Goal: Task Accomplishment & Management: Manage account settings

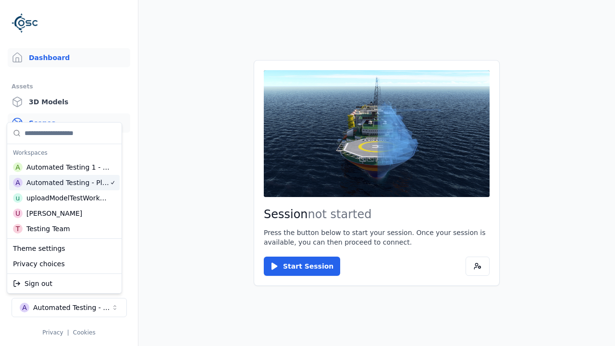
click at [69, 123] on link "Scenes" at bounding box center [69, 122] width 123 height 19
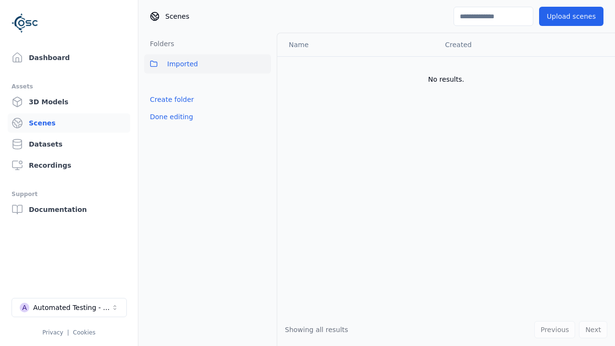
click at [169, 99] on link "Create folder" at bounding box center [172, 100] width 44 height 10
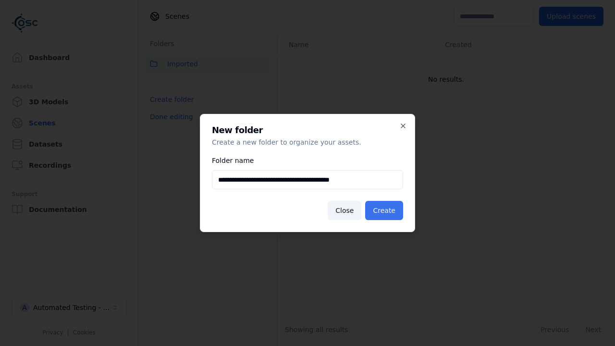
type input "**********"
click at [386, 210] on button "Create" at bounding box center [384, 210] width 38 height 19
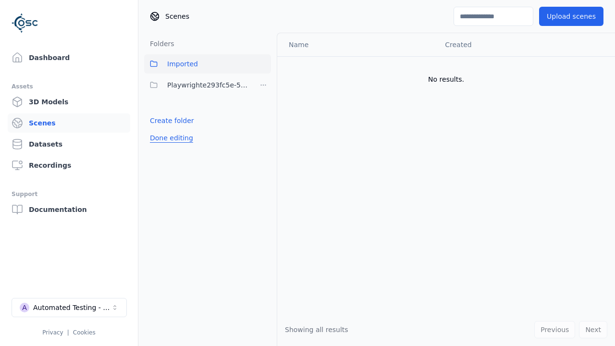
click at [169, 138] on button "Done editing" at bounding box center [171, 137] width 55 height 17
click at [160, 129] on button "Done editing" at bounding box center [171, 137] width 55 height 17
click at [263, 85] on html "Support Dashboard Assets 3D Models Scenes Datasets Recordings Support Documenta…" at bounding box center [307, 173] width 615 height 346
click at [263, 120] on div "Rename" at bounding box center [266, 119] width 64 height 15
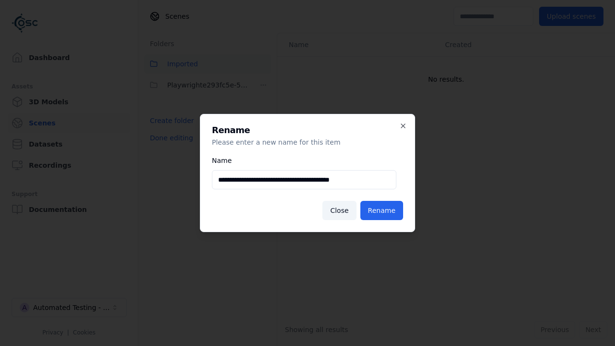
click at [304, 180] on input "**********" at bounding box center [304, 179] width 185 height 19
type input "**********"
click at [383, 210] on button "Rename" at bounding box center [381, 210] width 43 height 19
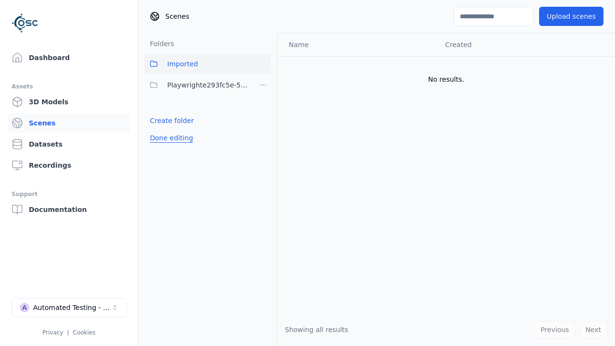
click at [169, 138] on button "Done editing" at bounding box center [171, 137] width 55 height 17
click at [160, 129] on button "Done editing" at bounding box center [171, 137] width 55 height 17
click at [263, 85] on html "Support Dashboard Assets 3D Models Scenes Datasets Recordings Support Documenta…" at bounding box center [307, 173] width 615 height 346
click at [263, 135] on div "Delete" at bounding box center [266, 135] width 64 height 15
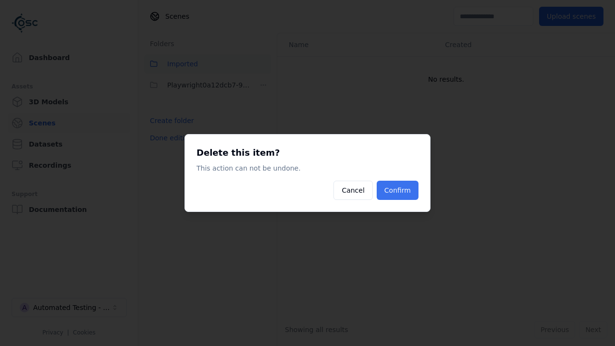
click at [399, 190] on button "Confirm" at bounding box center [398, 190] width 42 height 19
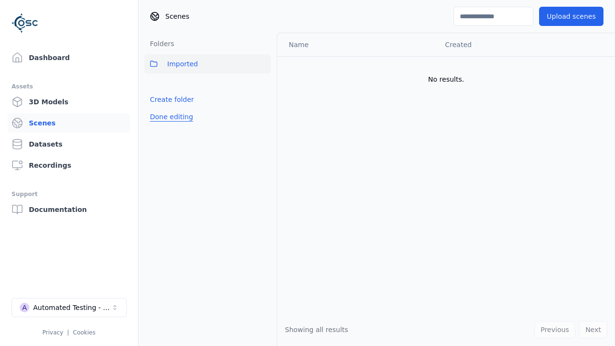
click at [169, 117] on button "Done editing" at bounding box center [171, 116] width 55 height 17
